Goal: Check status: Check status

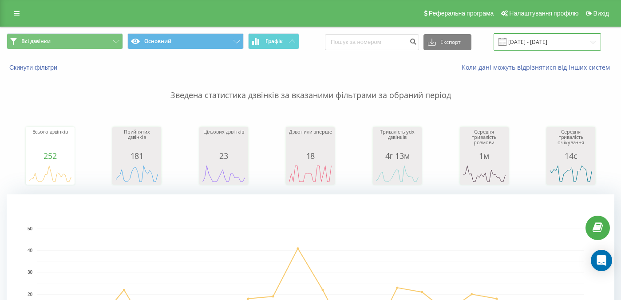
click at [547, 44] on input "[DATE] - [DATE]" at bounding box center [547, 41] width 107 height 17
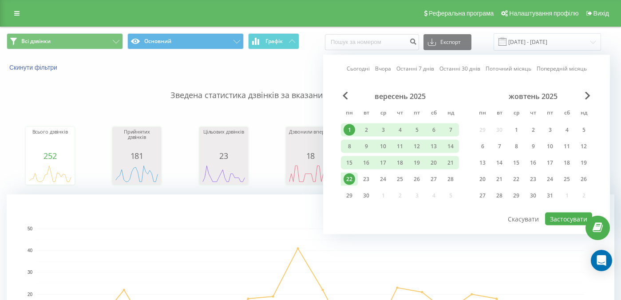
click at [351, 182] on div "22" at bounding box center [350, 180] width 12 height 12
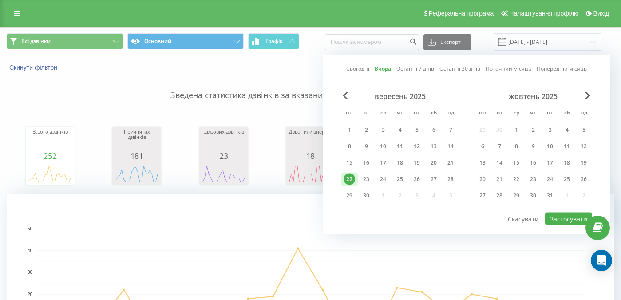
click at [351, 182] on div "22" at bounding box center [350, 180] width 12 height 12
click at [559, 216] on button "Застосувати" at bounding box center [568, 219] width 47 height 13
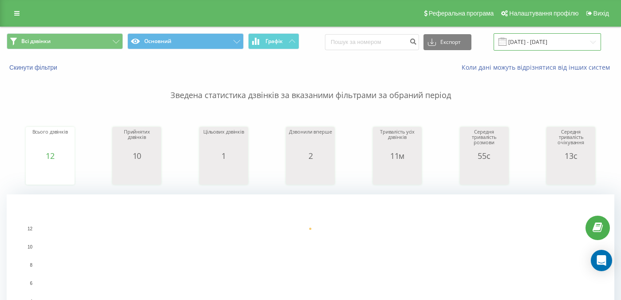
click at [535, 45] on input "[DATE] - [DATE]" at bounding box center [547, 41] width 107 height 17
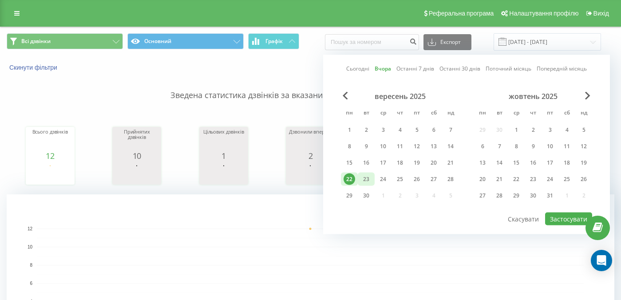
click at [368, 181] on div "23" at bounding box center [367, 180] width 12 height 12
click at [569, 218] on button "Застосувати" at bounding box center [568, 219] width 47 height 13
type input "[DATE] - [DATE]"
